Goal: Task Accomplishment & Management: Use online tool/utility

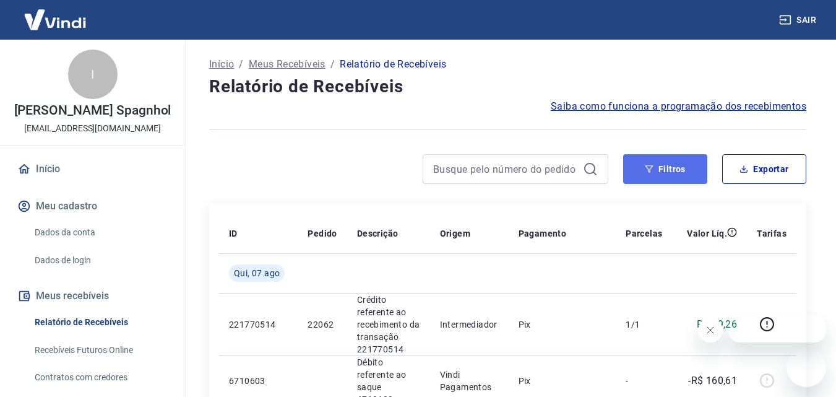
click at [651, 172] on icon "button" at bounding box center [649, 169] width 9 height 9
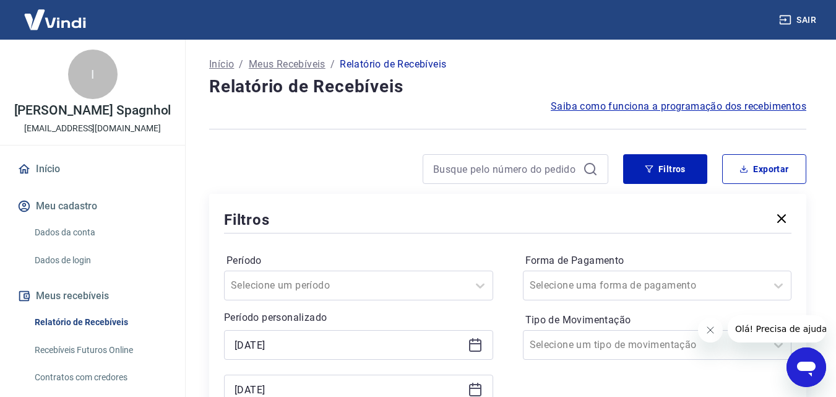
click at [473, 343] on icon at bounding box center [475, 343] width 12 height 1
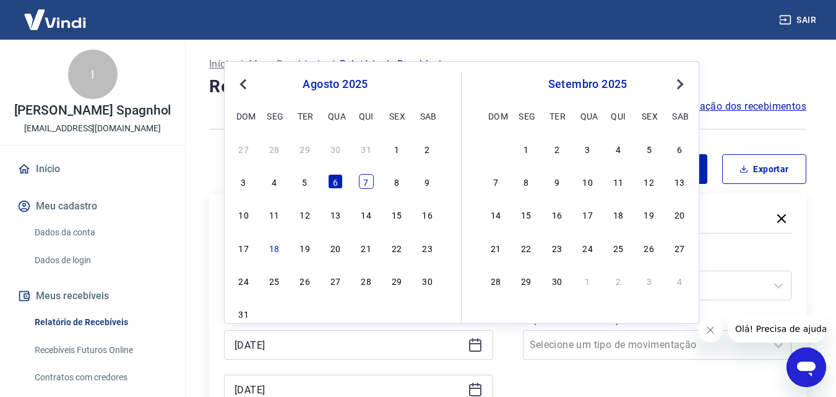
click at [369, 177] on div "7" at bounding box center [366, 181] width 15 height 15
type input "[DATE]"
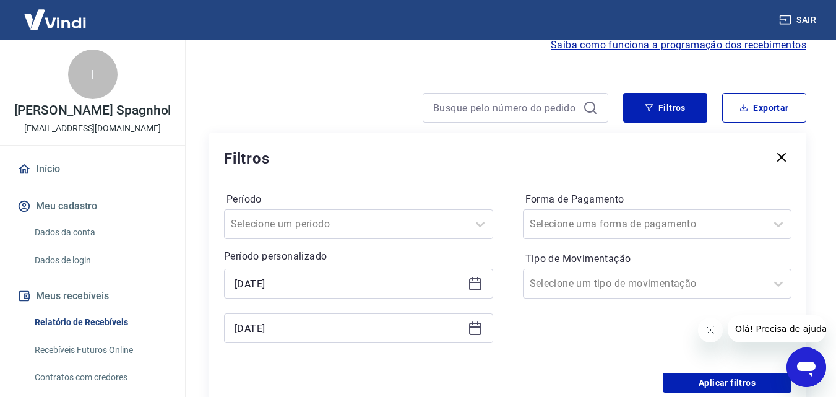
scroll to position [62, 0]
click at [479, 321] on icon at bounding box center [475, 327] width 15 height 15
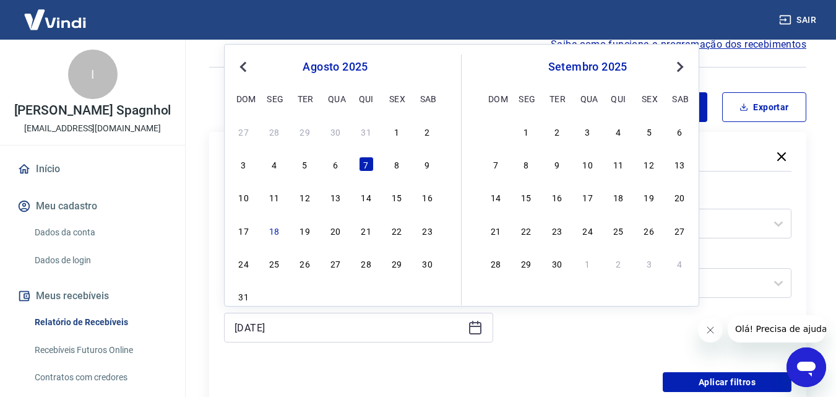
drag, startPoint x: 387, startPoint y: 147, endPoint x: 393, endPoint y: 156, distance: 10.6
click at [387, 148] on div "27 28 29 30 31 1 2 3 4 5 6 7 8 9 10 11 12 13 14 15 16 17 18 19 20 21 22 23 24 2…" at bounding box center [335, 213] width 202 height 183
click at [404, 168] on div "8" at bounding box center [396, 164] width 15 height 15
type input "[DATE]"
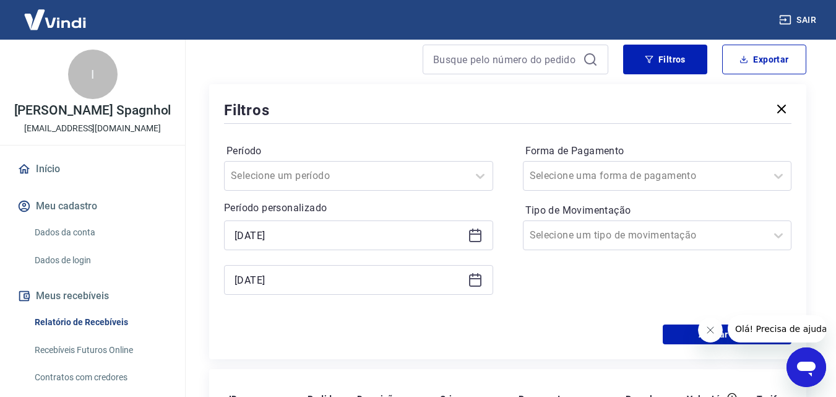
scroll to position [247, 0]
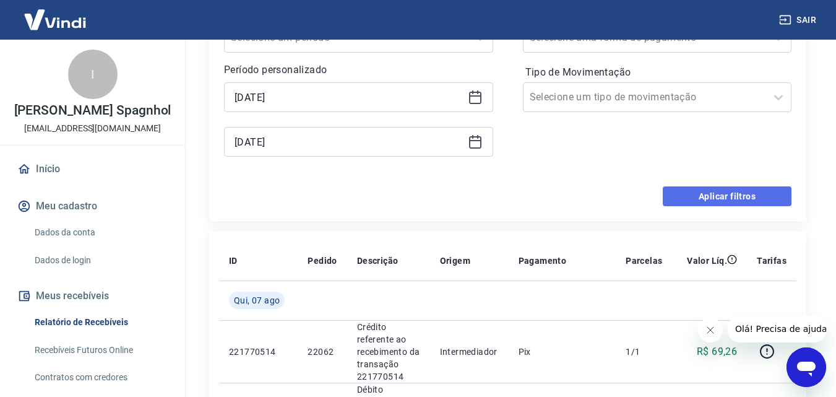
click at [707, 194] on button "Aplicar filtros" at bounding box center [727, 196] width 129 height 20
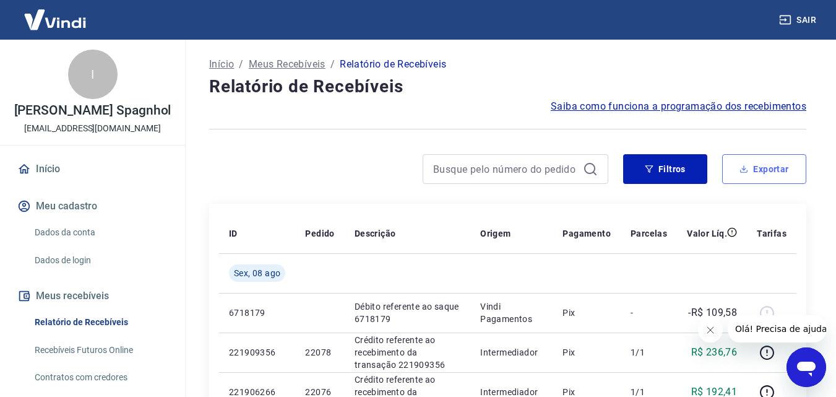
click at [786, 166] on button "Exportar" at bounding box center [764, 169] width 84 height 30
type input "[DATE]"
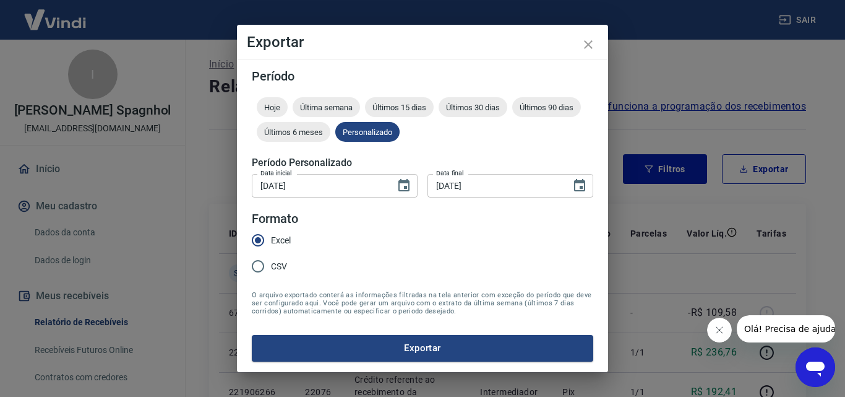
click at [414, 355] on button "Exportar" at bounding box center [423, 348] width 342 height 26
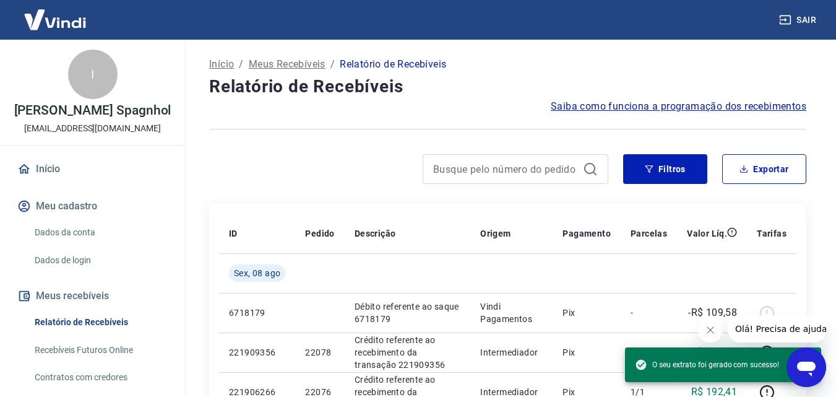
click at [713, 329] on icon "Fechar mensagem da empresa" at bounding box center [710, 330] width 10 height 10
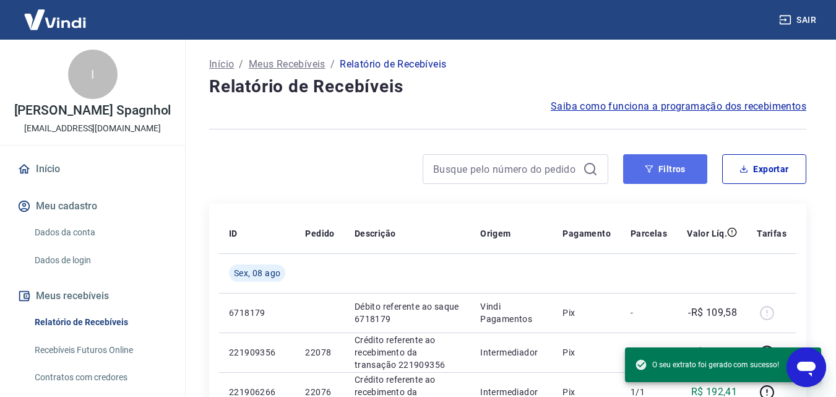
click at [683, 171] on button "Filtros" at bounding box center [665, 169] width 84 height 30
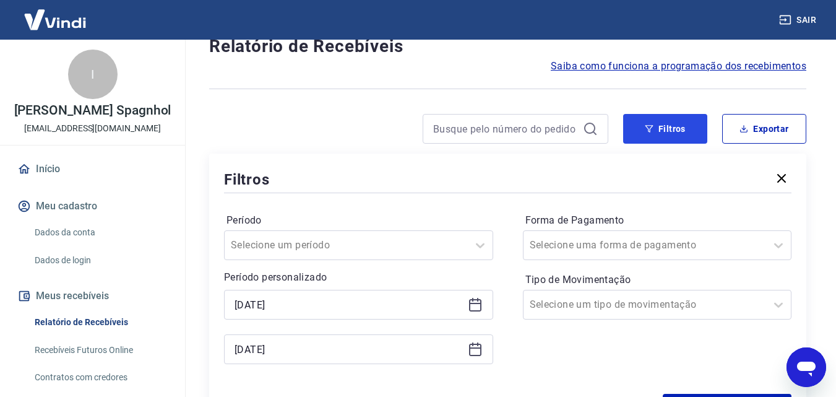
scroll to position [62, 0]
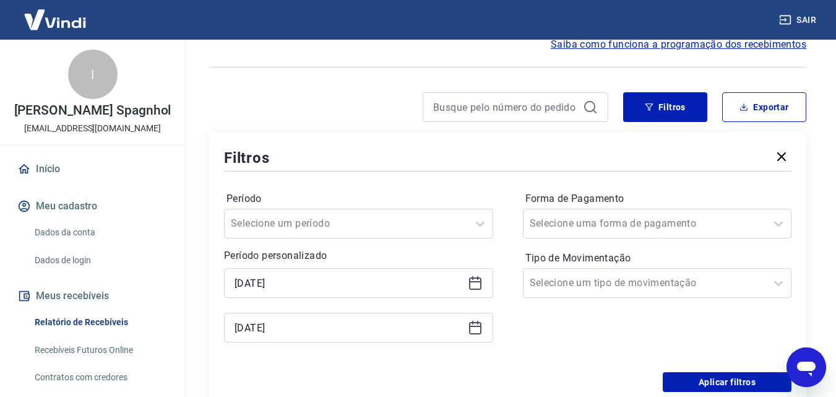
click at [475, 284] on icon at bounding box center [475, 282] width 15 height 15
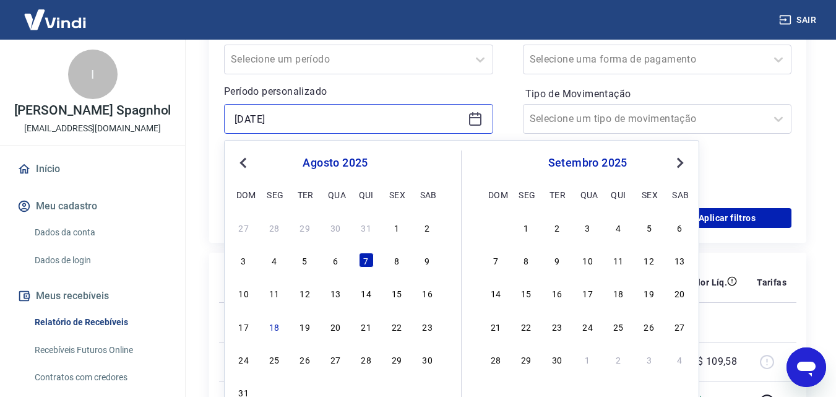
scroll to position [247, 0]
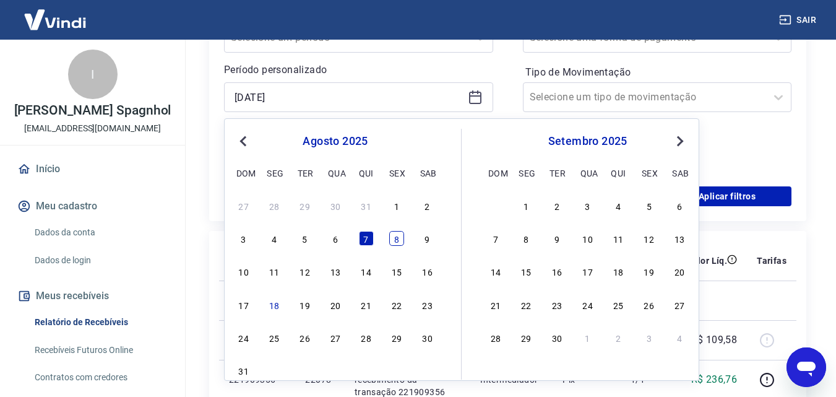
click at [398, 236] on div "8" at bounding box center [396, 238] width 15 height 15
type input "[DATE]"
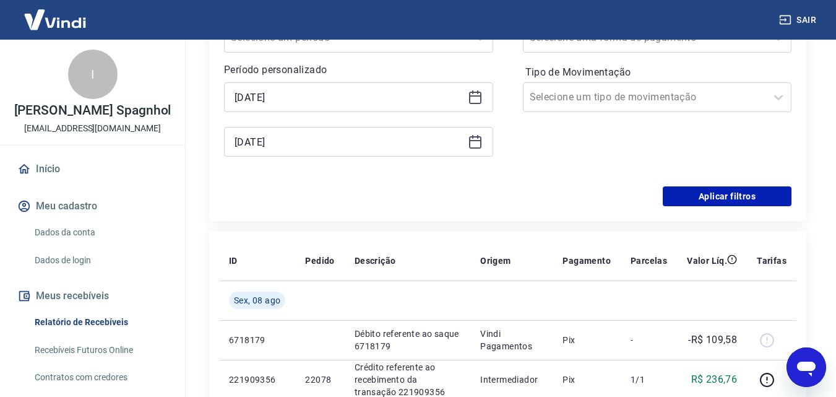
click at [481, 142] on icon at bounding box center [475, 142] width 12 height 12
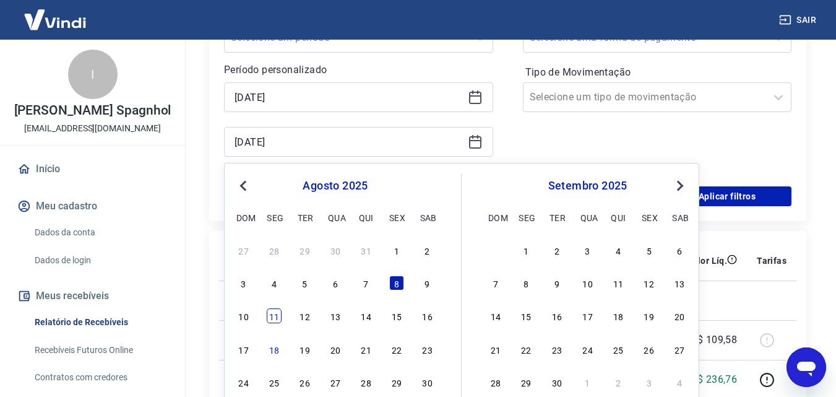
click at [268, 316] on div "10 11 12 13 14 15 16" at bounding box center [335, 316] width 202 height 18
drag, startPoint x: 277, startPoint y: 319, endPoint x: 744, endPoint y: 194, distance: 483.6
click at [277, 319] on div "11" at bounding box center [274, 315] width 15 height 15
type input "[DATE]"
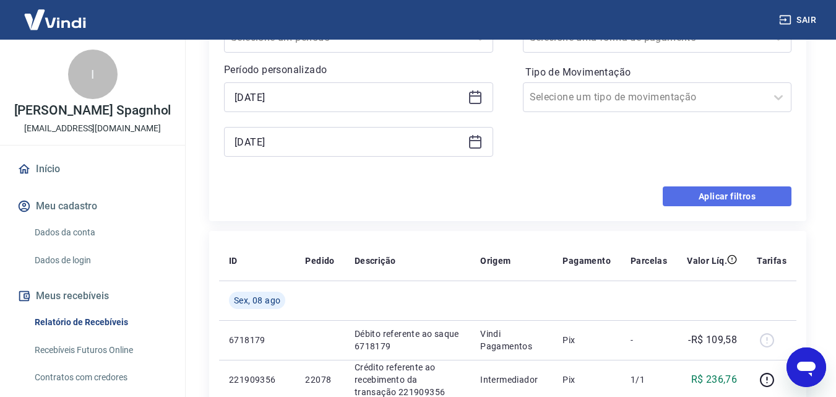
click at [763, 199] on button "Aplicar filtros" at bounding box center [727, 196] width 129 height 20
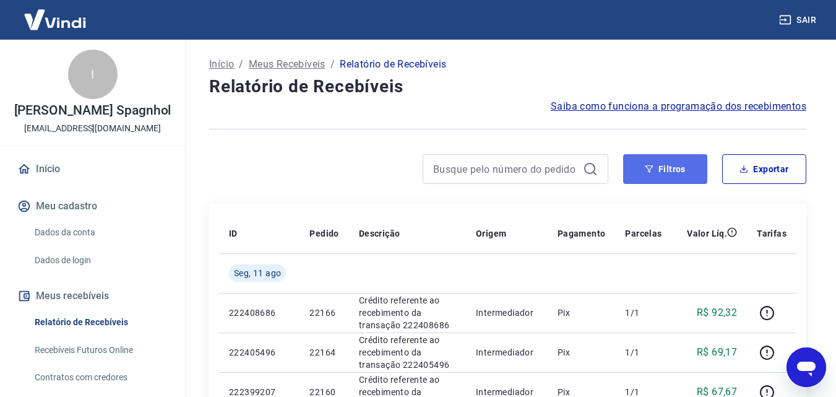
click at [643, 174] on button "Filtros" at bounding box center [665, 169] width 84 height 30
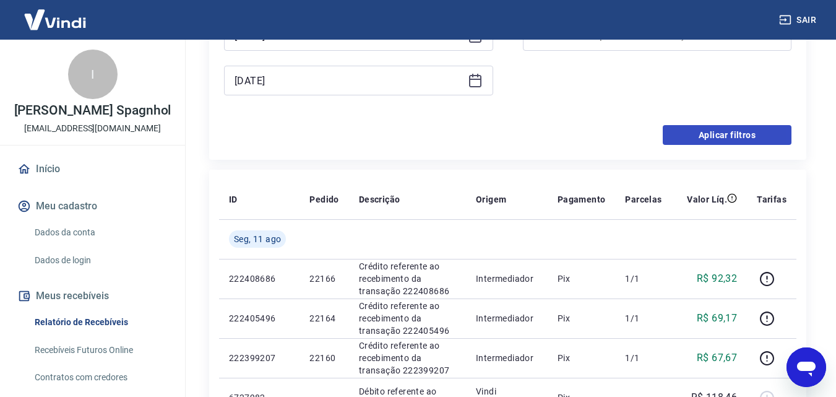
scroll to position [309, 0]
click at [703, 133] on button "Aplicar filtros" at bounding box center [727, 134] width 129 height 20
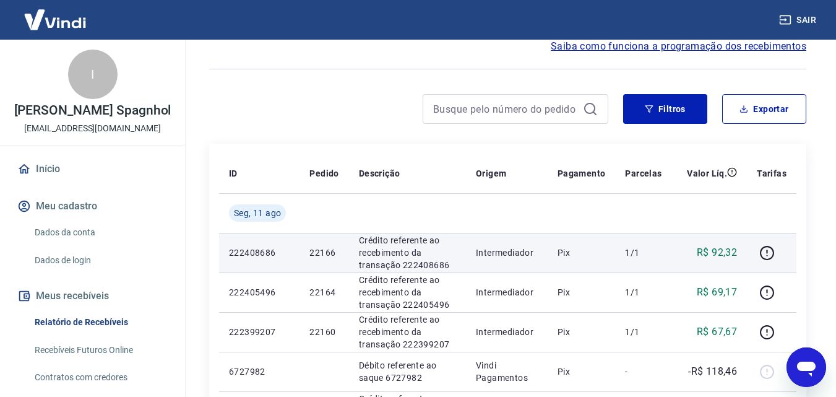
scroll to position [0, 0]
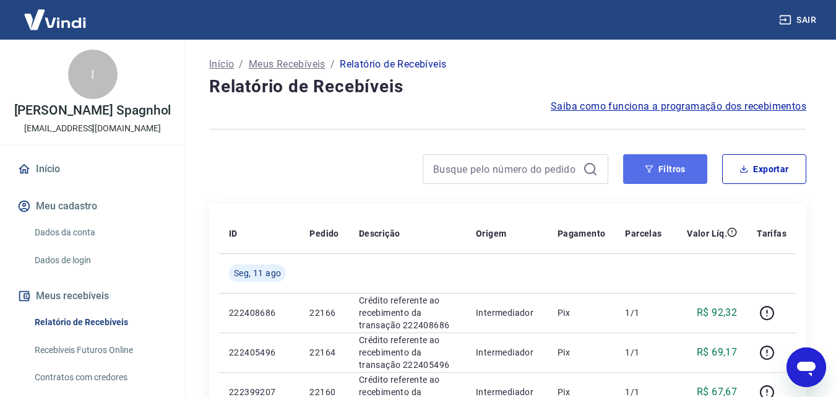
click at [674, 166] on button "Filtros" at bounding box center [665, 169] width 84 height 30
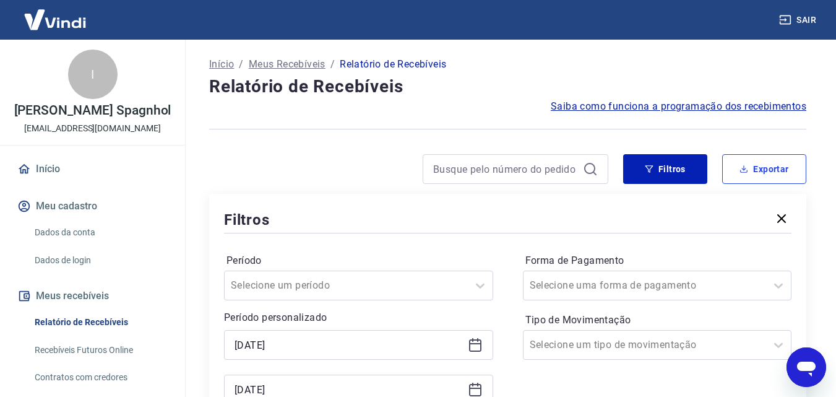
click at [767, 161] on button "Exportar" at bounding box center [764, 169] width 84 height 30
type input "[DATE]"
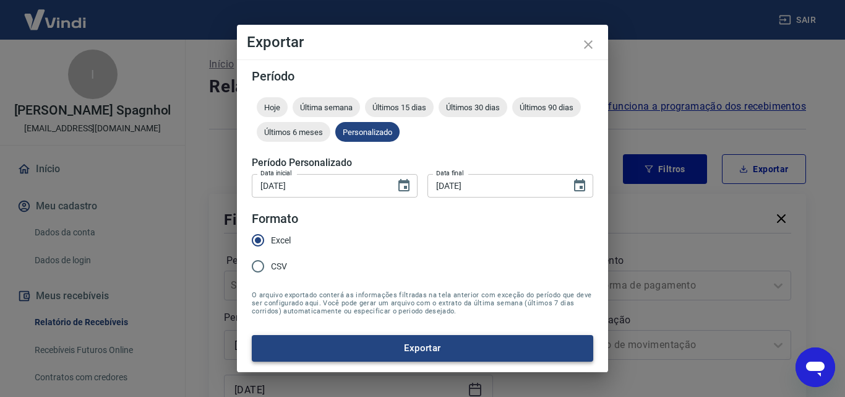
click at [404, 357] on button "Exportar" at bounding box center [423, 348] width 342 height 26
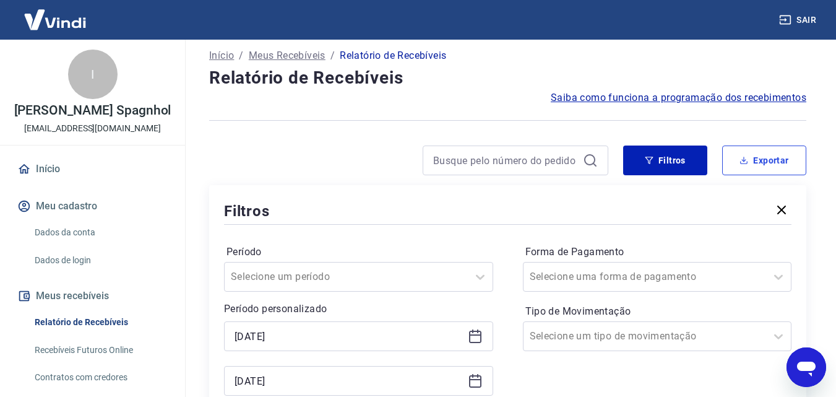
scroll to position [124, 0]
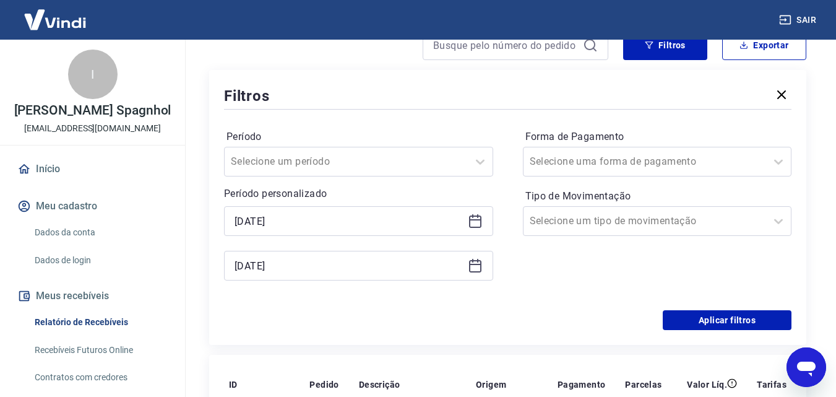
click at [472, 221] on icon at bounding box center [475, 220] width 15 height 15
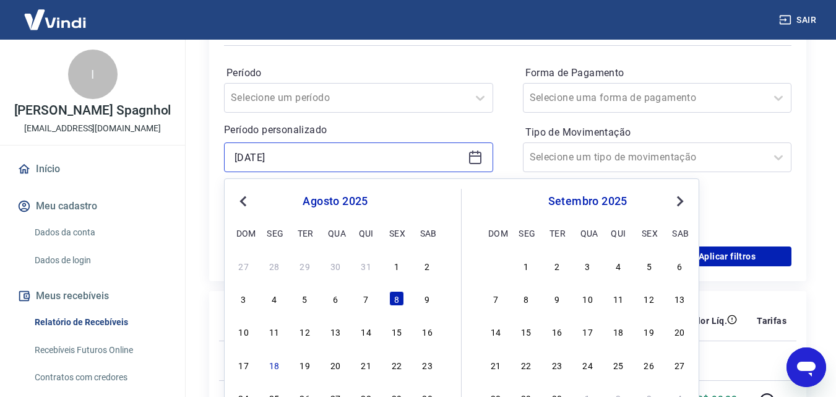
scroll to position [247, 0]
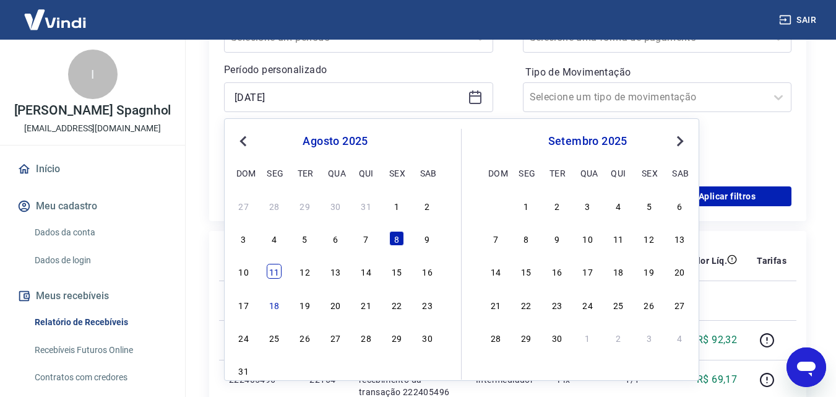
click at [279, 270] on div "11" at bounding box center [274, 271] width 15 height 15
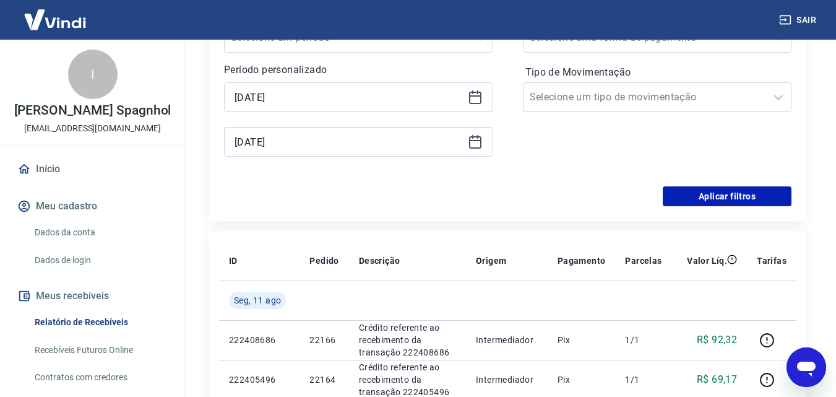
type input "[DATE]"
click at [469, 140] on icon at bounding box center [475, 142] width 12 height 12
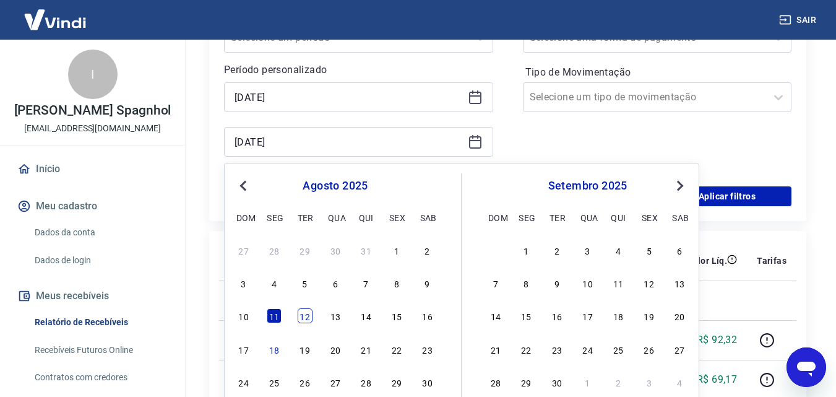
click at [305, 311] on div "12" at bounding box center [305, 315] width 15 height 15
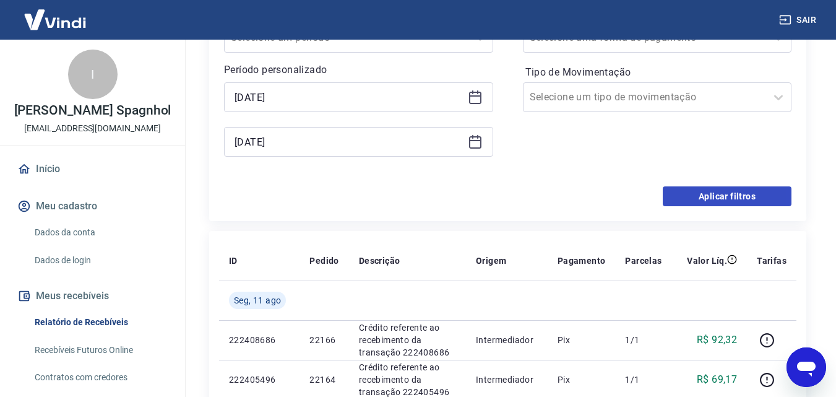
type input "[DATE]"
click at [762, 189] on button "Aplicar filtros" at bounding box center [727, 196] width 129 height 20
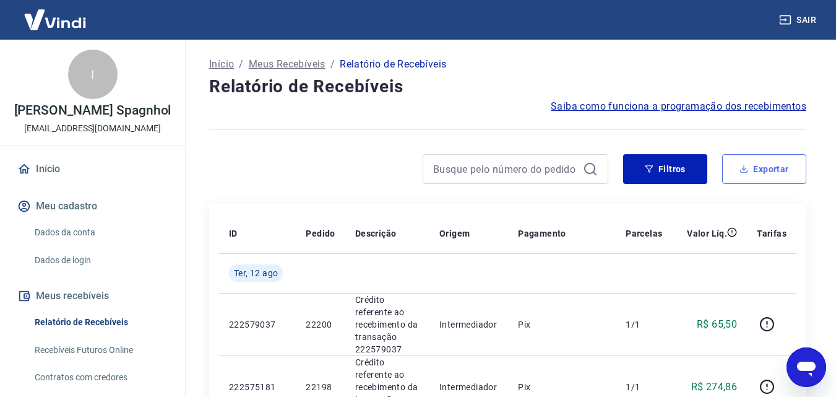
click at [742, 156] on button "Exportar" at bounding box center [764, 169] width 84 height 30
type input "[DATE]"
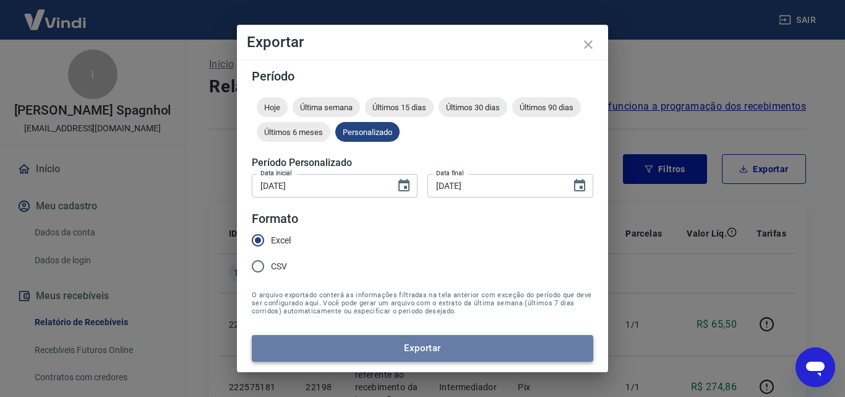
click at [429, 353] on button "Exportar" at bounding box center [423, 348] width 342 height 26
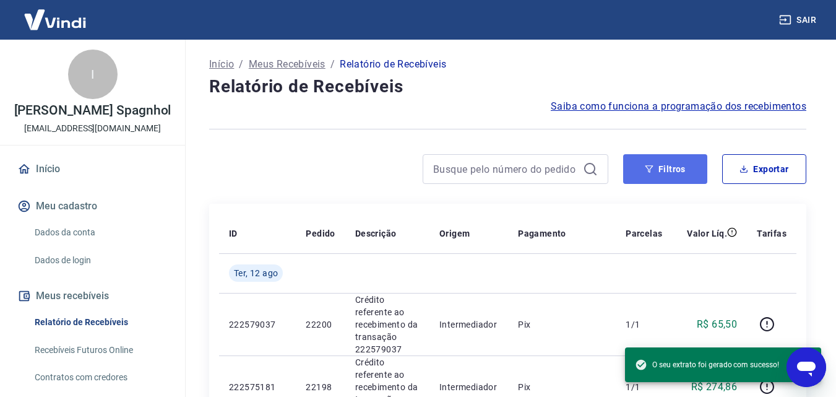
click at [668, 167] on button "Filtros" at bounding box center [665, 169] width 84 height 30
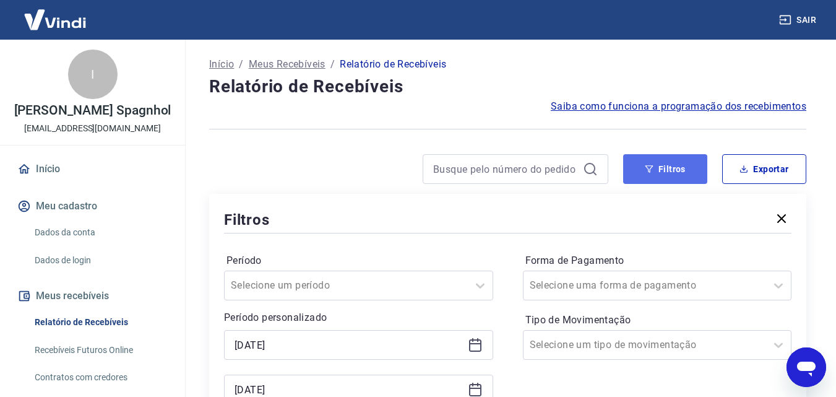
scroll to position [62, 0]
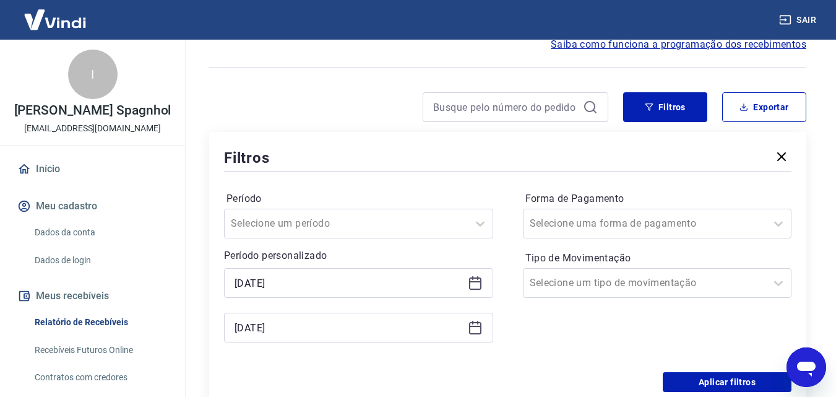
click at [471, 279] on icon at bounding box center [475, 282] width 15 height 15
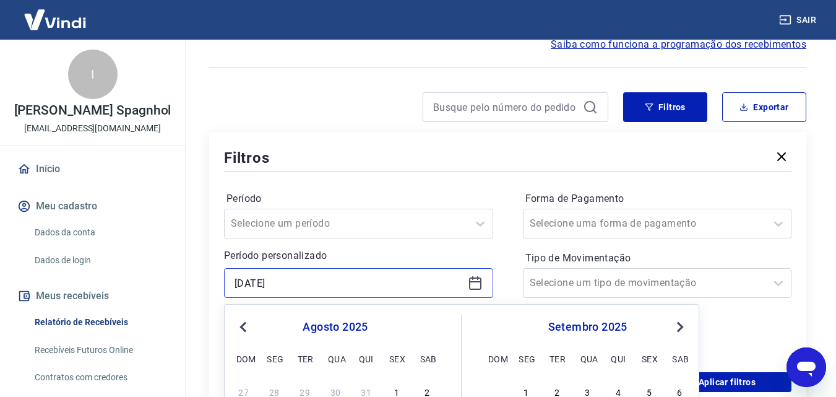
scroll to position [247, 0]
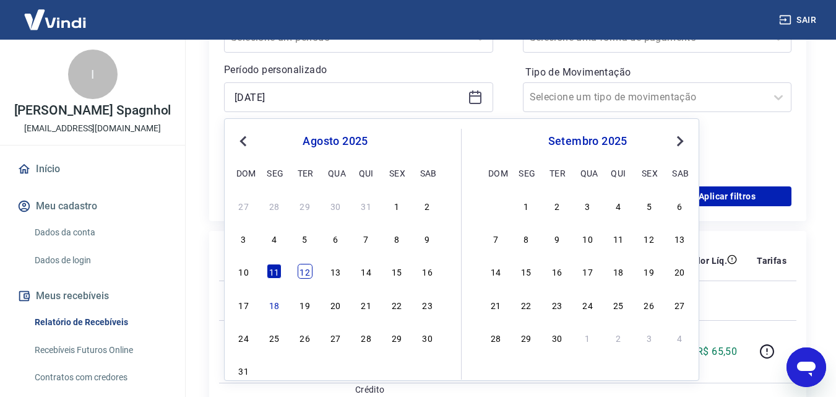
click at [301, 272] on div "12" at bounding box center [305, 271] width 15 height 15
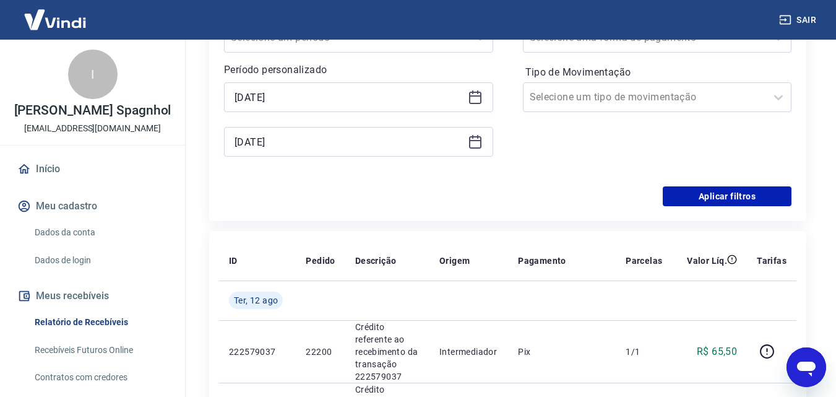
type input "[DATE]"
click at [473, 145] on icon at bounding box center [475, 141] width 15 height 15
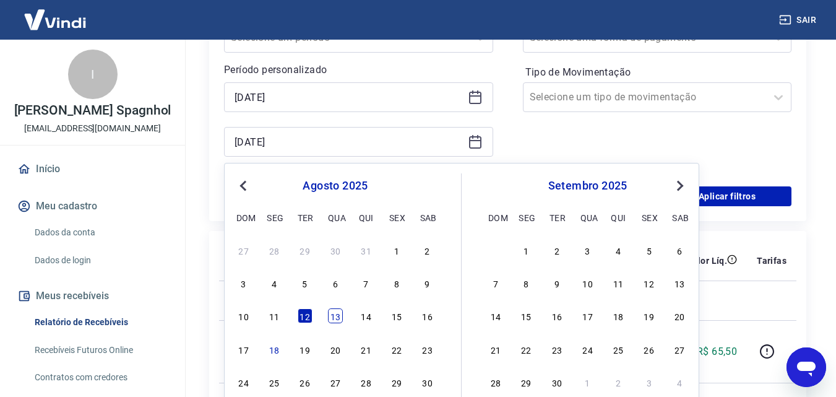
click at [337, 316] on div "13" at bounding box center [335, 315] width 15 height 15
type input "[DATE]"
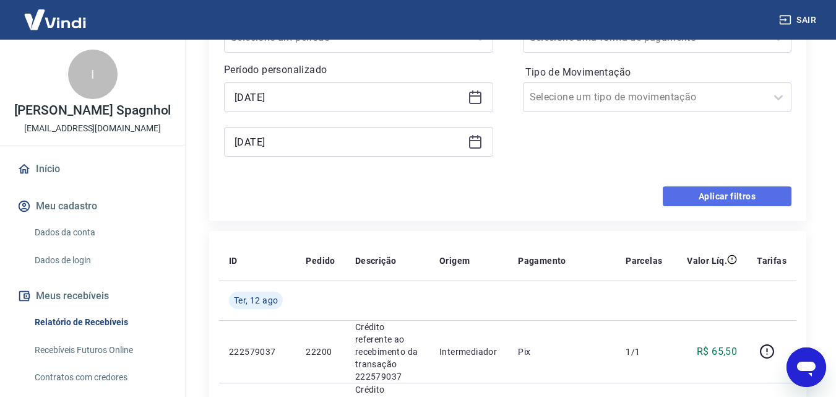
click at [743, 188] on button "Aplicar filtros" at bounding box center [727, 196] width 129 height 20
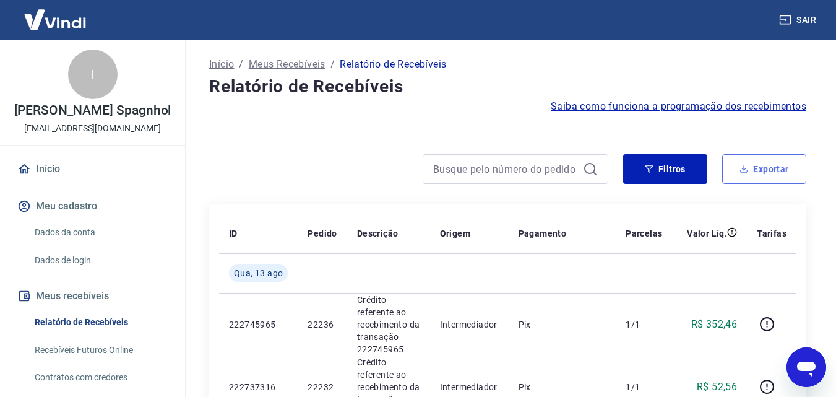
click at [750, 168] on button "Exportar" at bounding box center [764, 169] width 84 height 30
type input "[DATE]"
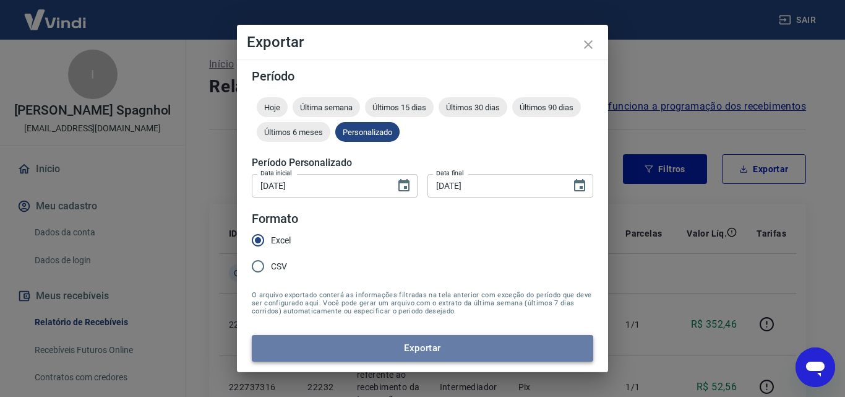
click at [356, 346] on button "Exportar" at bounding box center [423, 348] width 342 height 26
